Goal: Task Accomplishment & Management: Use online tool/utility

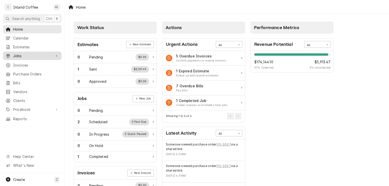
click at [42, 54] on span "Jobs" at bounding box center [32, 55] width 38 height 5
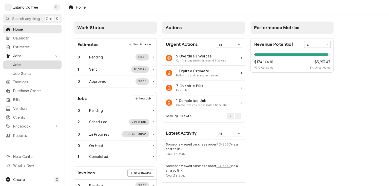
drag, startPoint x: 42, startPoint y: 54, endPoint x: 40, endPoint y: 62, distance: 8.5
click at [40, 62] on div "Jobs Jobs Job Series" at bounding box center [32, 65] width 58 height 26
click at [40, 62] on span "Jobs" at bounding box center [36, 64] width 46 height 5
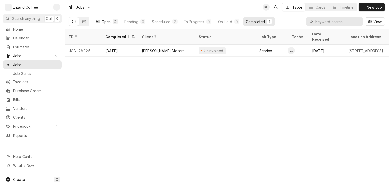
click at [106, 20] on div "All Open" at bounding box center [103, 21] width 15 height 5
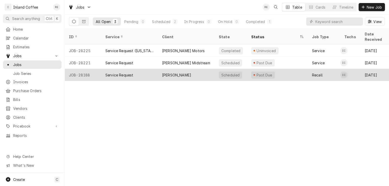
click at [112, 72] on div "Service Request" at bounding box center [119, 74] width 28 height 5
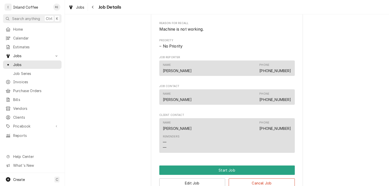
scroll to position [248, 0]
